Goal: Task Accomplishment & Management: Use online tool/utility

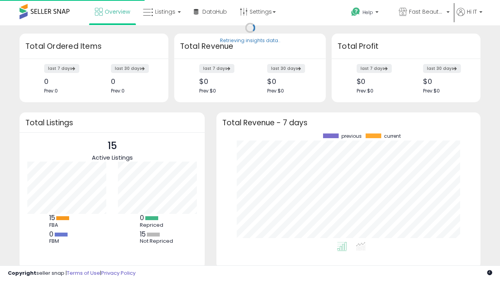
scroll to position [109, 248]
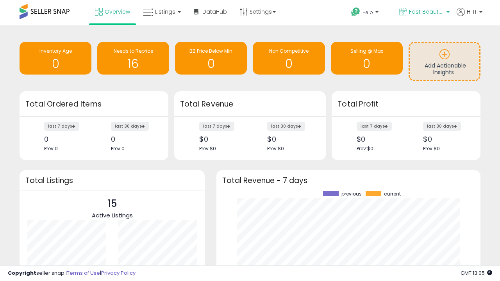
click at [423, 12] on span "Fast Beauty ([GEOGRAPHIC_DATA])" at bounding box center [426, 12] width 35 height 8
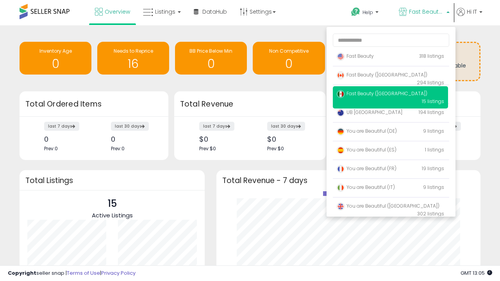
click at [390, 76] on span "Fast Beauty ([GEOGRAPHIC_DATA])" at bounding box center [381, 74] width 91 height 7
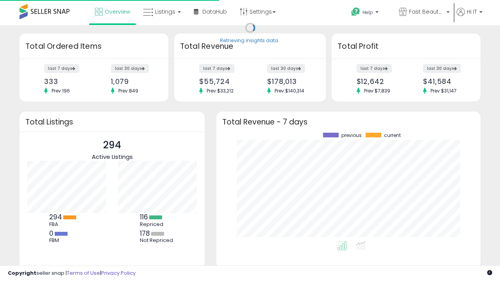
scroll to position [109, 248]
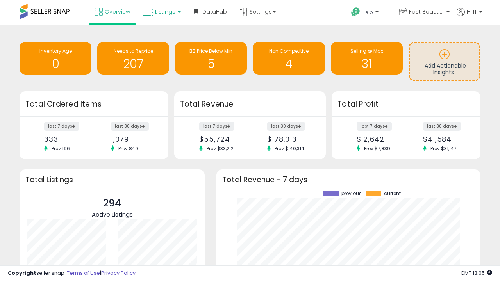
click at [161, 12] on span "Listings" at bounding box center [165, 12] width 20 height 8
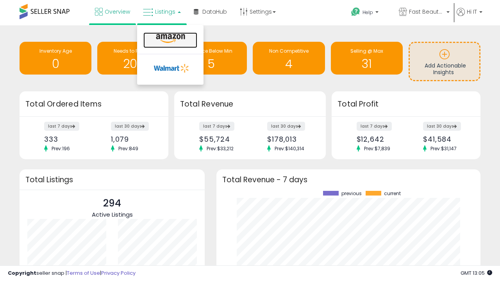
click at [169, 39] on icon at bounding box center [170, 39] width 34 height 10
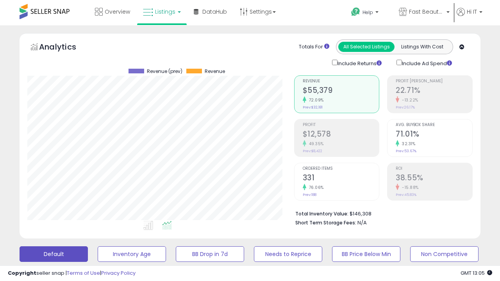
scroll to position [151, 0]
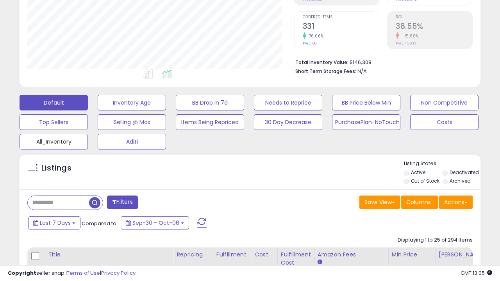
click at [53, 140] on button "All_Inventory" at bounding box center [54, 142] width 68 height 16
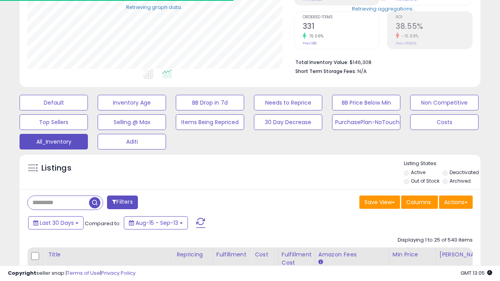
scroll to position [160, 266]
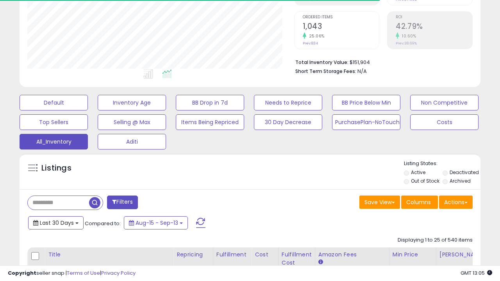
click at [55, 222] on span "Last 30 Days" at bounding box center [57, 223] width 34 height 8
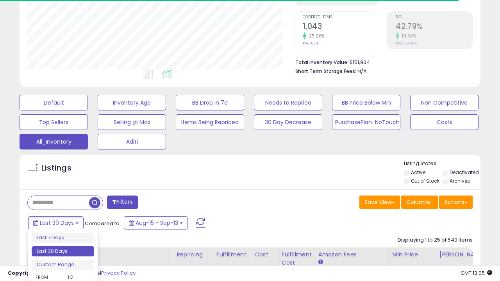
click at [63, 251] on li "Last 30 Days" at bounding box center [63, 251] width 62 height 11
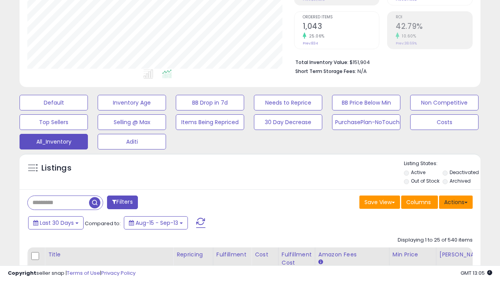
click at [455, 201] on button "Actions" at bounding box center [456, 202] width 34 height 13
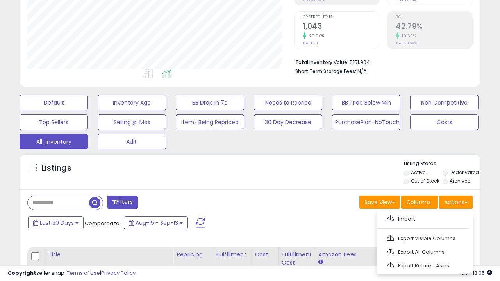
click at [423, 251] on link "Export All Columns" at bounding box center [423, 252] width 85 height 12
